Goal: Find specific fact: Find specific fact

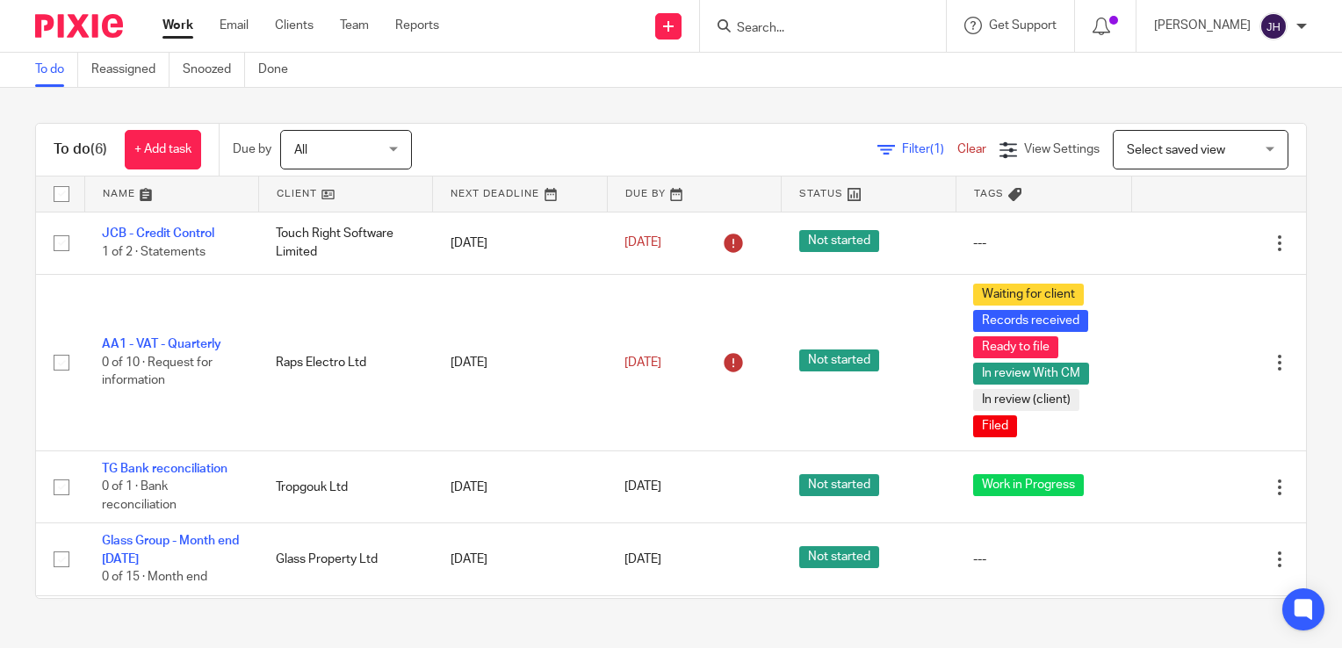
click at [830, 35] on input "Search" at bounding box center [814, 29] width 158 height 16
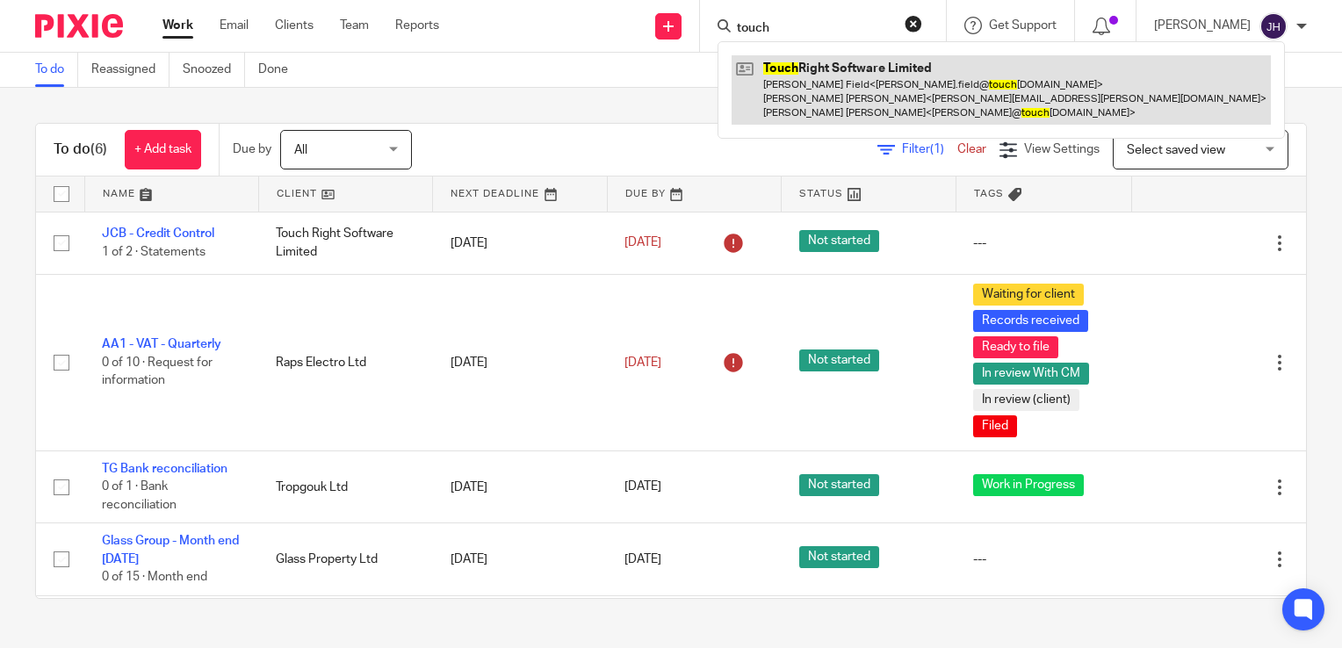
type input "touch"
click at [836, 119] on link at bounding box center [1001, 89] width 539 height 69
click at [825, 105] on link at bounding box center [1001, 89] width 539 height 69
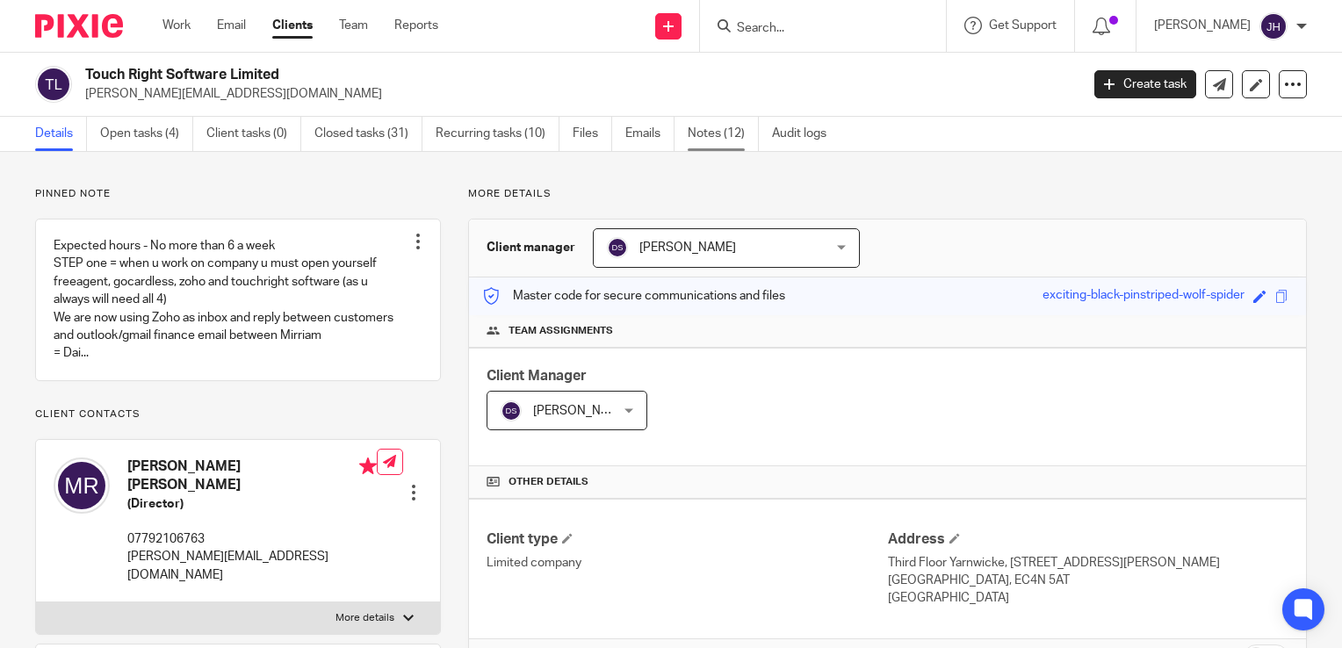
click at [719, 128] on link "Notes (12)" at bounding box center [723, 134] width 71 height 34
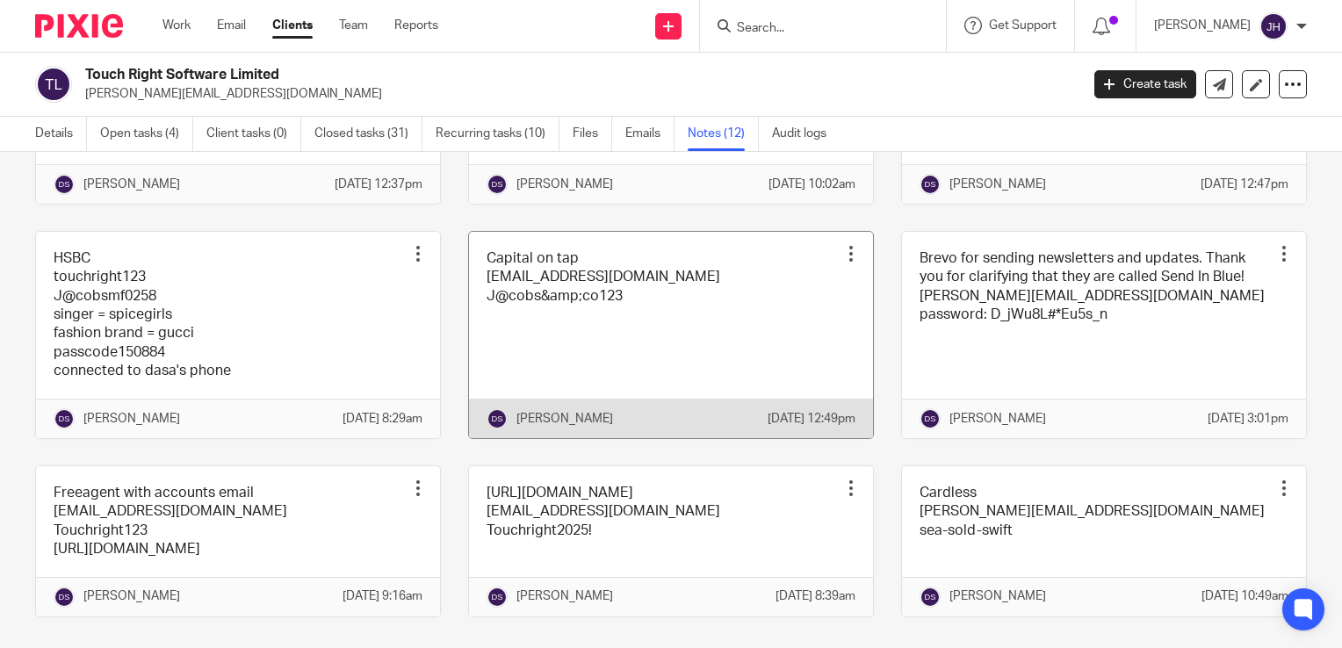
scroll to position [697, 0]
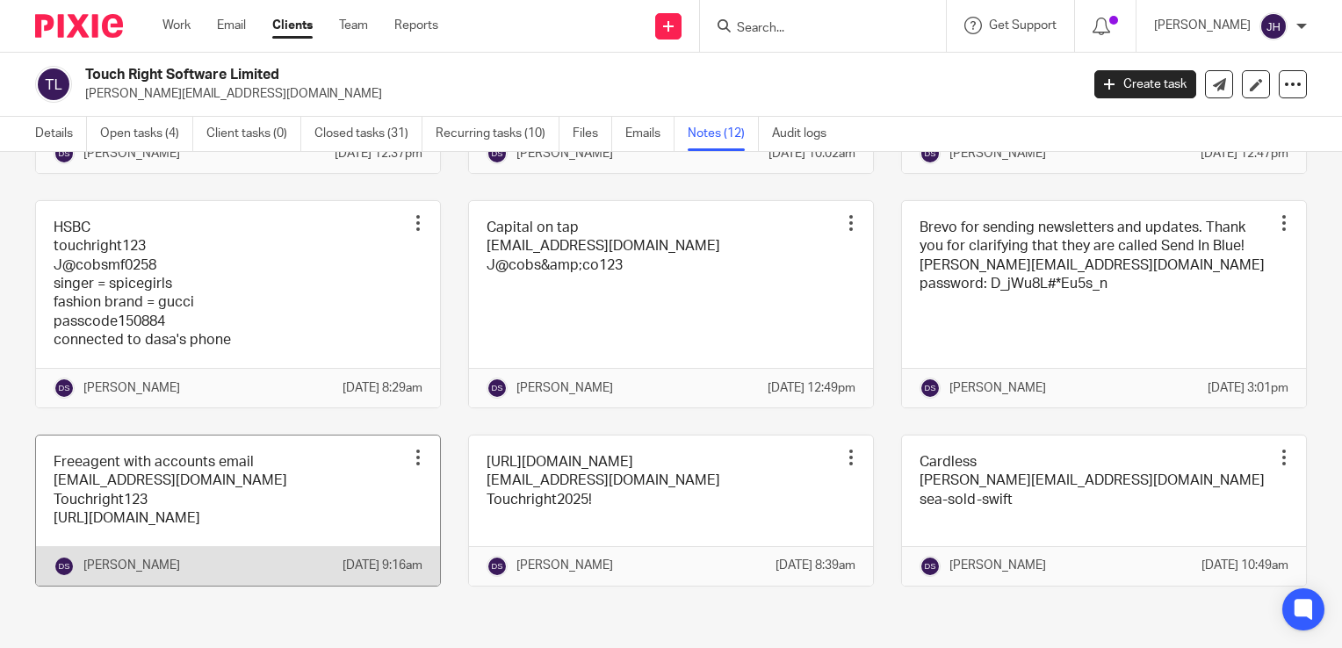
click at [352, 488] on link at bounding box center [238, 511] width 404 height 150
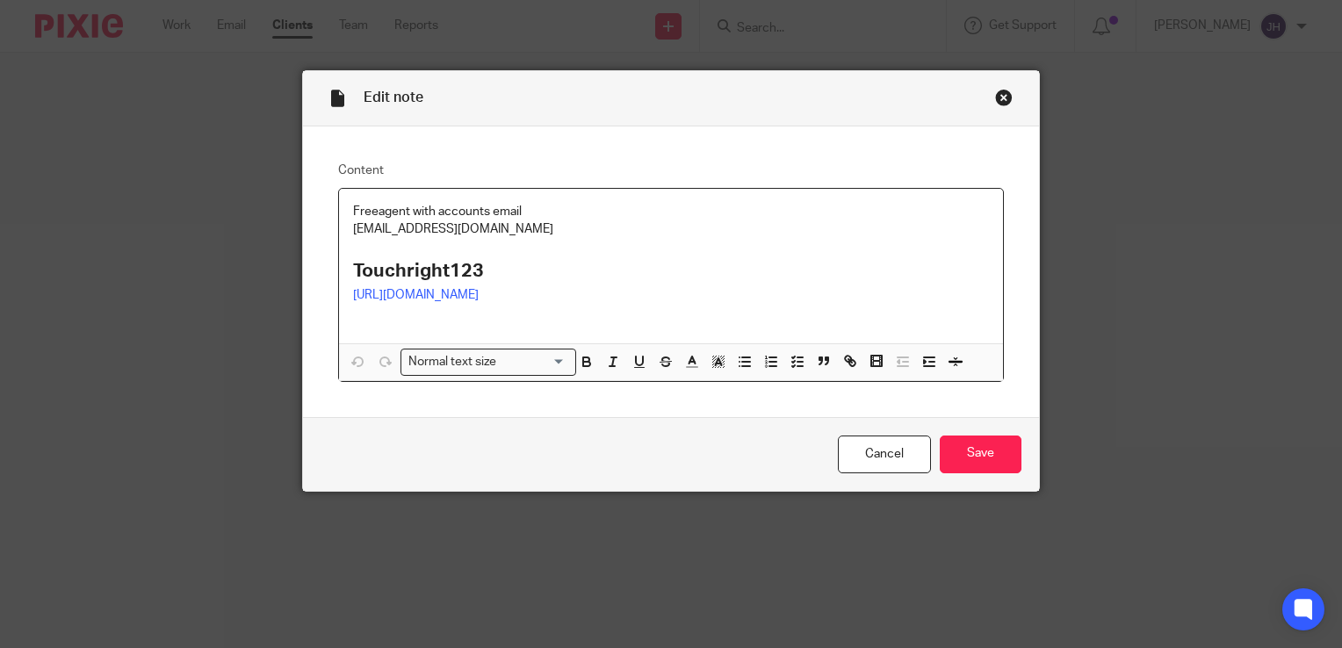
drag, startPoint x: 548, startPoint y: 231, endPoint x: 341, endPoint y: 230, distance: 207.3
click at [341, 230] on div "Freeagent with accounts email accounts@touchrightsoftware.com Touchright123 htt…" at bounding box center [671, 266] width 664 height 155
copy p "accounts@touchrightsoftware.com"
drag, startPoint x: 477, startPoint y: 271, endPoint x: 230, endPoint y: 265, distance: 246.9
click at [230, 265] on div "Edit note Content Freeagent with accounts email accounts@touchrightsoftware.com…" at bounding box center [671, 324] width 1342 height 648
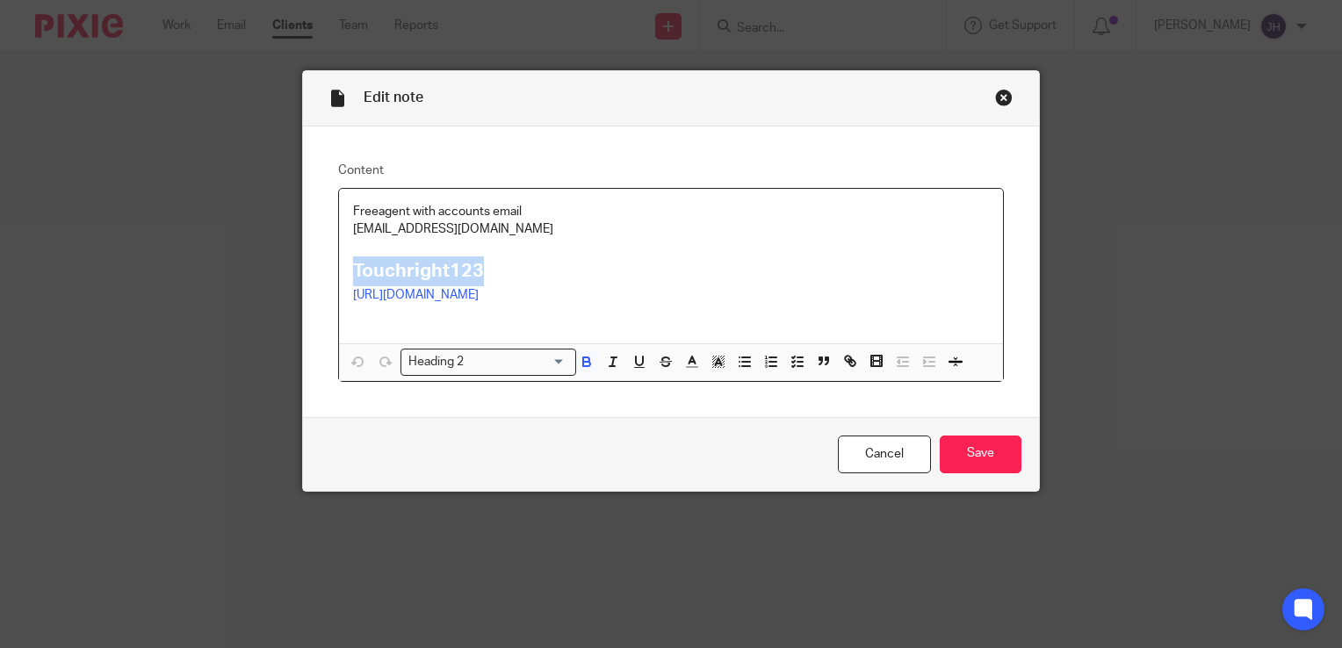
copy strong "Touchright123"
